Goal: Book appointment/travel/reservation

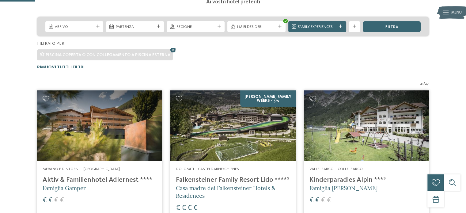
scroll to position [115, 0]
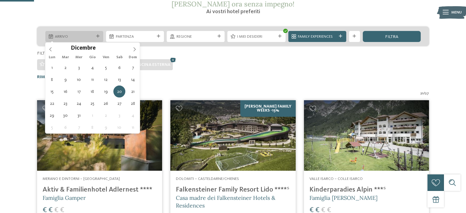
click at [96, 32] on div "Arrivo" at bounding box center [74, 36] width 58 height 11
type input "****"
click at [135, 49] on icon at bounding box center [135, 49] width 2 height 4
type div "[DATE]"
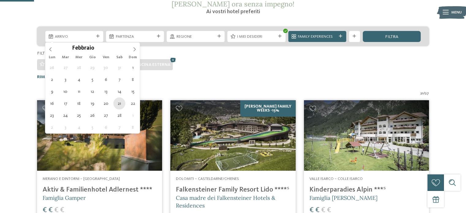
type input "****"
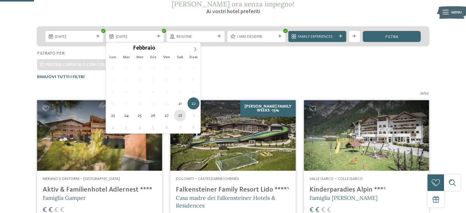
type div "[DATE]"
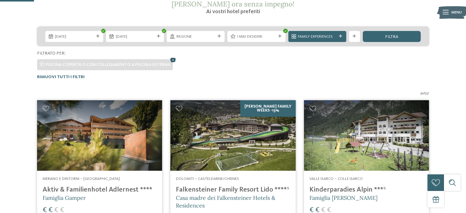
click at [172, 59] on icon at bounding box center [173, 59] width 8 height 7
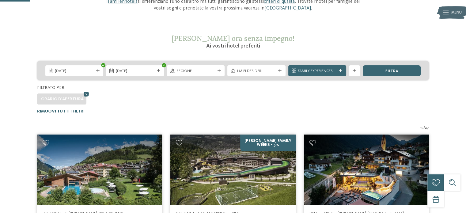
scroll to position [82, 0]
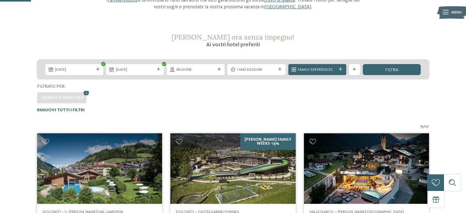
click at [67, 110] on span "Rimuovi tutti i filtri" at bounding box center [60, 110] width 47 height 4
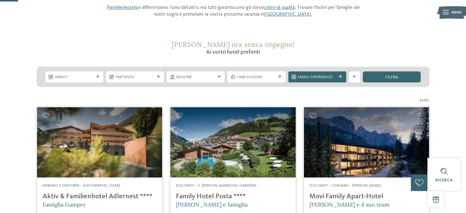
scroll to position [73, 0]
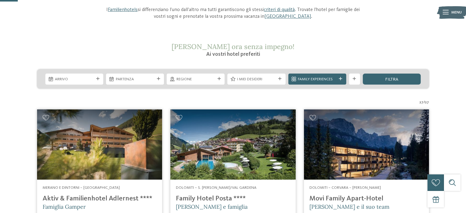
click at [85, 79] on span "Arrivo" at bounding box center [74, 80] width 39 height 6
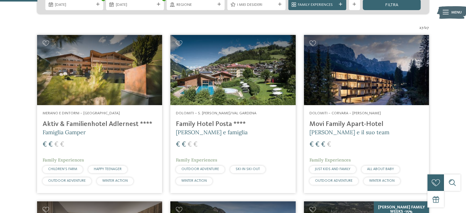
scroll to position [146, 0]
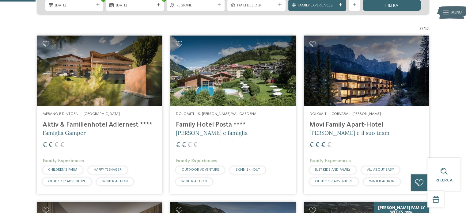
click at [222, 123] on h4 "Family Hotel Posta ****" at bounding box center [233, 125] width 114 height 8
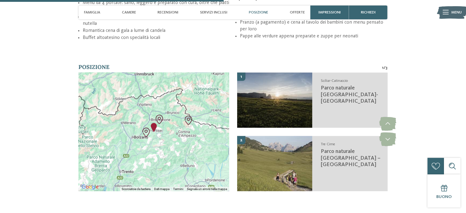
scroll to position [899, 0]
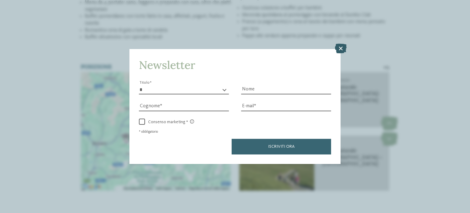
click at [341, 45] on icon at bounding box center [341, 48] width 12 height 10
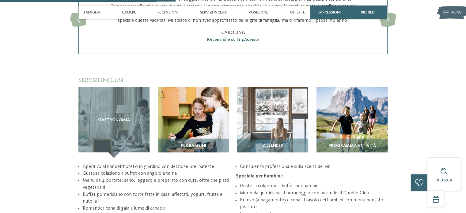
scroll to position [722, 0]
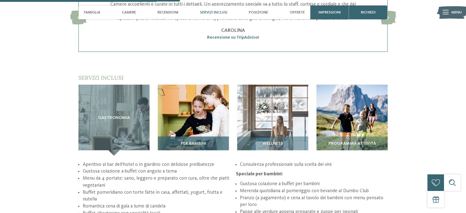
click at [201, 136] on div "Per bambini" at bounding box center [193, 145] width 71 height 19
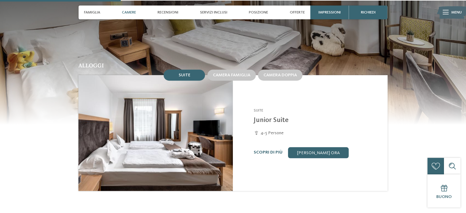
scroll to position [490, 0]
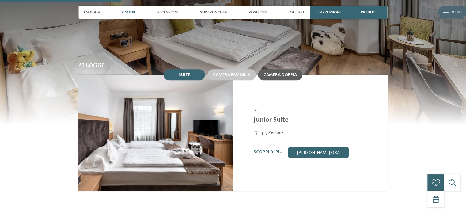
click at [284, 73] on span "Camera doppia" at bounding box center [279, 75] width 33 height 4
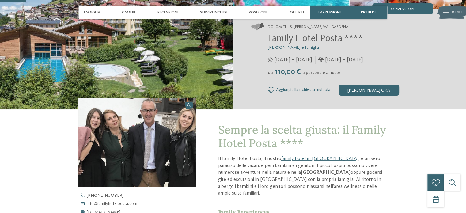
scroll to position [105, 0]
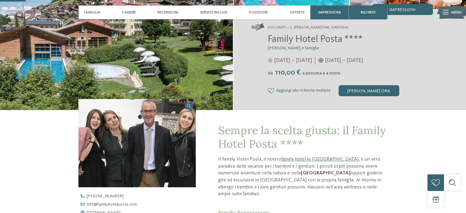
click at [129, 10] on span "Camere" at bounding box center [129, 12] width 14 height 5
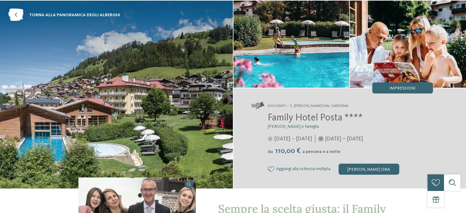
scroll to position [0, 0]
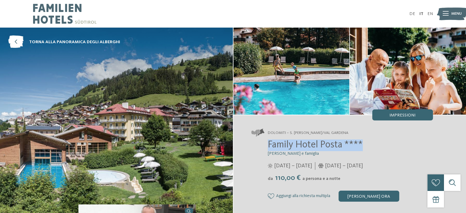
drag, startPoint x: 266, startPoint y: 144, endPoint x: 367, endPoint y: 144, distance: 101.4
click at [367, 144] on div "Family Hotel Posta **** Elisabeth Ploner e famiglia 08/06/2025 – 28/09/2025 da" at bounding box center [342, 170] width 182 height 62
copy span "Family Hotel Posta ****"
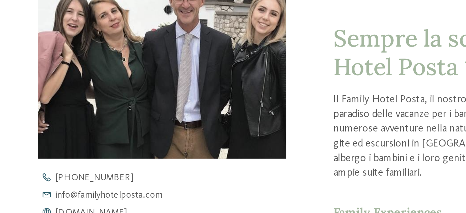
scroll to position [104, 0]
